Goal: Check status: Check status

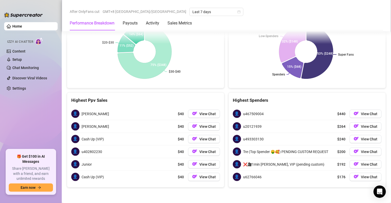
scroll to position [532, 0]
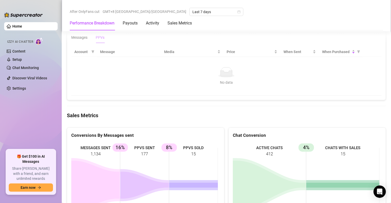
drag, startPoint x: 216, startPoint y: 93, endPoint x: 300, endPoint y: 71, distance: 86.6
click at [217, 90] on td "No data No data" at bounding box center [226, 76] width 310 height 39
click at [334, 53] on span "When Purchased" at bounding box center [336, 52] width 29 height 6
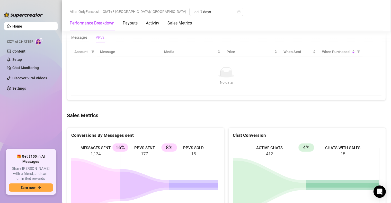
click at [329, 62] on td "No data No data" at bounding box center [226, 76] width 310 height 39
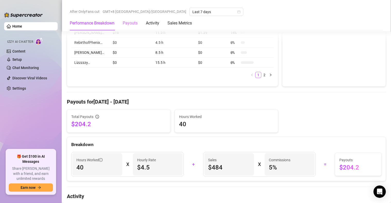
scroll to position [146, 0]
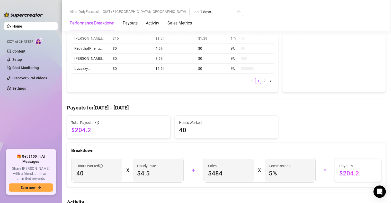
click at [123, 23] on div "Performance Breakdown Payouts Activity Sales Metrics" at bounding box center [131, 23] width 122 height 14
click at [127, 24] on div "Payouts" at bounding box center [130, 23] width 15 height 6
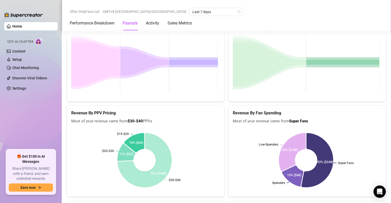
scroll to position [763, 0]
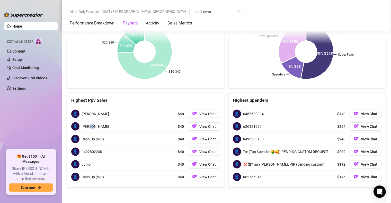
drag, startPoint x: 100, startPoint y: 126, endPoint x: 90, endPoint y: 127, distance: 10.0
click at [90, 127] on div "👤 [PERSON_NAME] $40 View Chat" at bounding box center [145, 126] width 149 height 12
click at [115, 138] on div "👤 Cash Up (VIP) $40 View Chat" at bounding box center [145, 139] width 149 height 12
drag, startPoint x: 181, startPoint y: 176, endPoint x: 172, endPoint y: 176, distance: 9.3
click at [172, 176] on div "👤 Cash Up (VIP) $40 View Chat" at bounding box center [145, 176] width 149 height 12
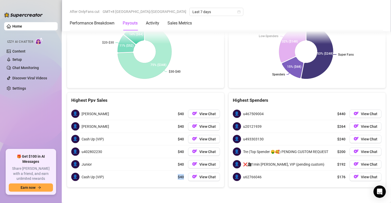
click at [162, 174] on div "👤 Cash Up (VIP) $40 View Chat" at bounding box center [145, 176] width 149 height 12
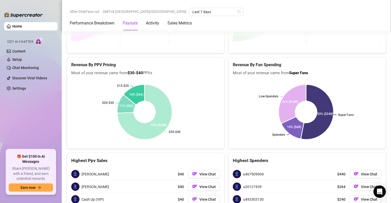
scroll to position [686, 0]
